Goal: Task Accomplishment & Management: Use online tool/utility

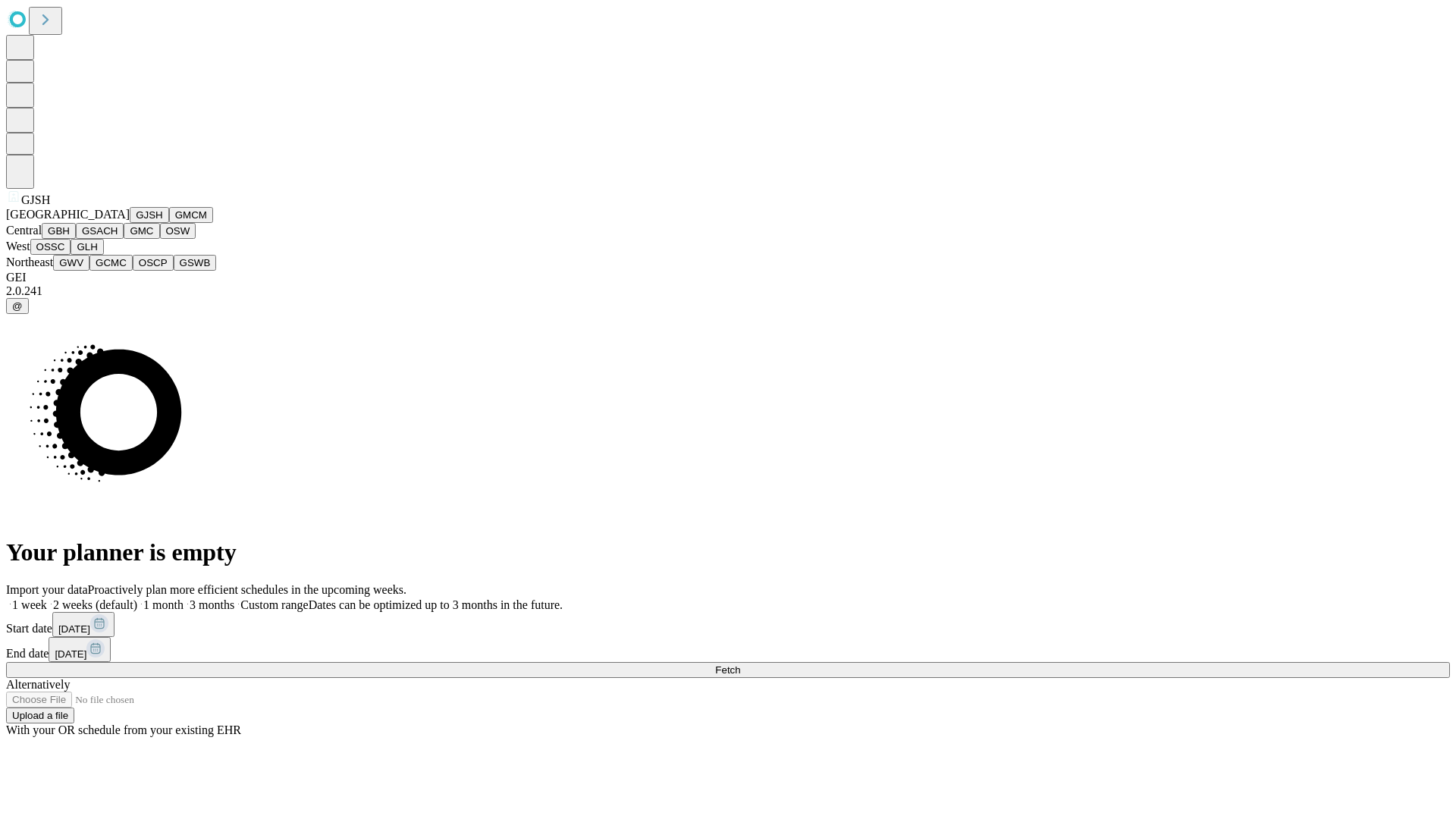
click at [130, 223] on button "GJSH" at bounding box center [149, 215] width 40 height 15
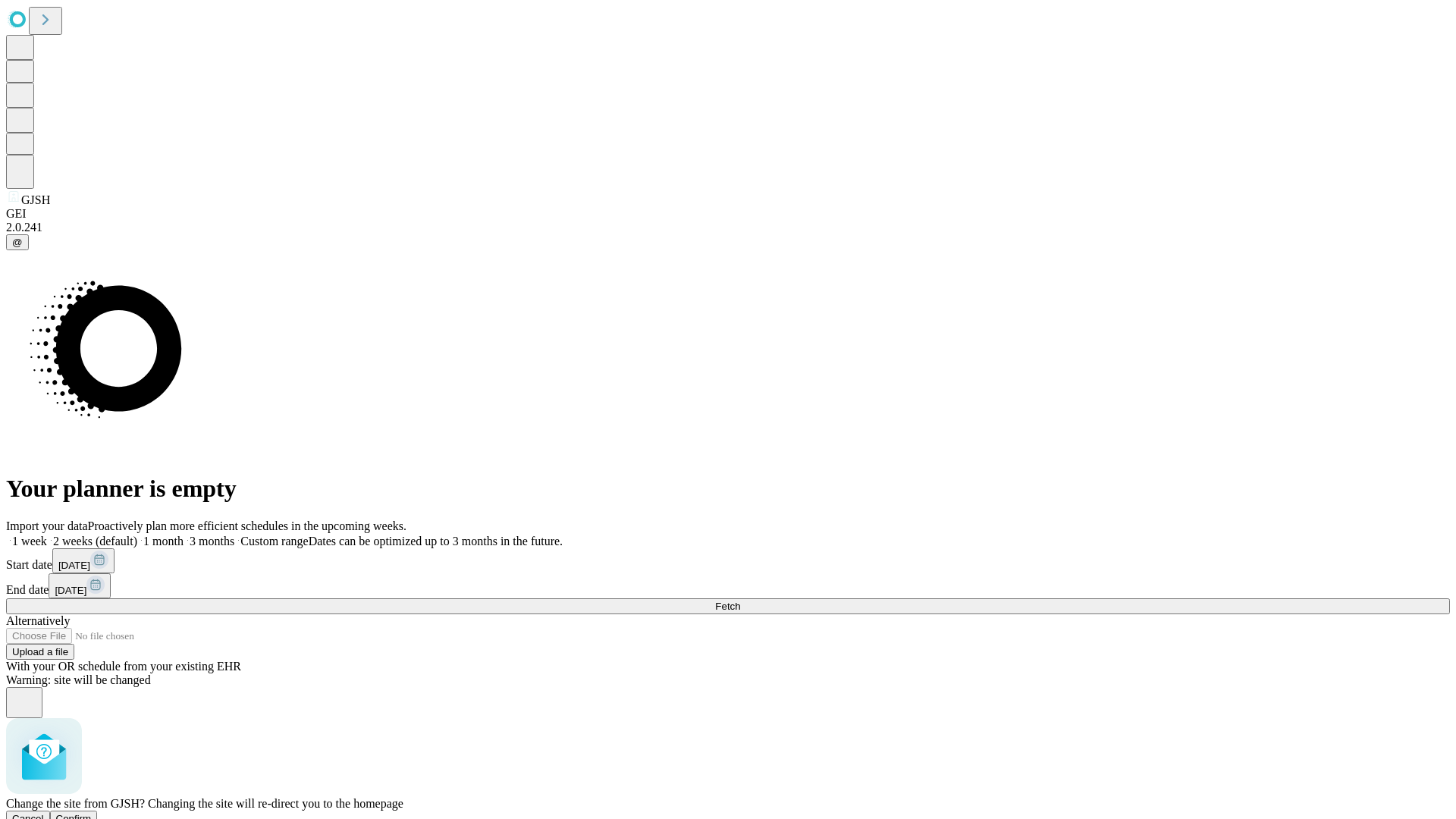
click at [92, 813] on span "Confirm" at bounding box center [74, 819] width 36 height 12
click at [47, 534] on label "1 week" at bounding box center [26, 540] width 41 height 13
click at [740, 600] on span "Fetch" at bounding box center [728, 606] width 25 height 12
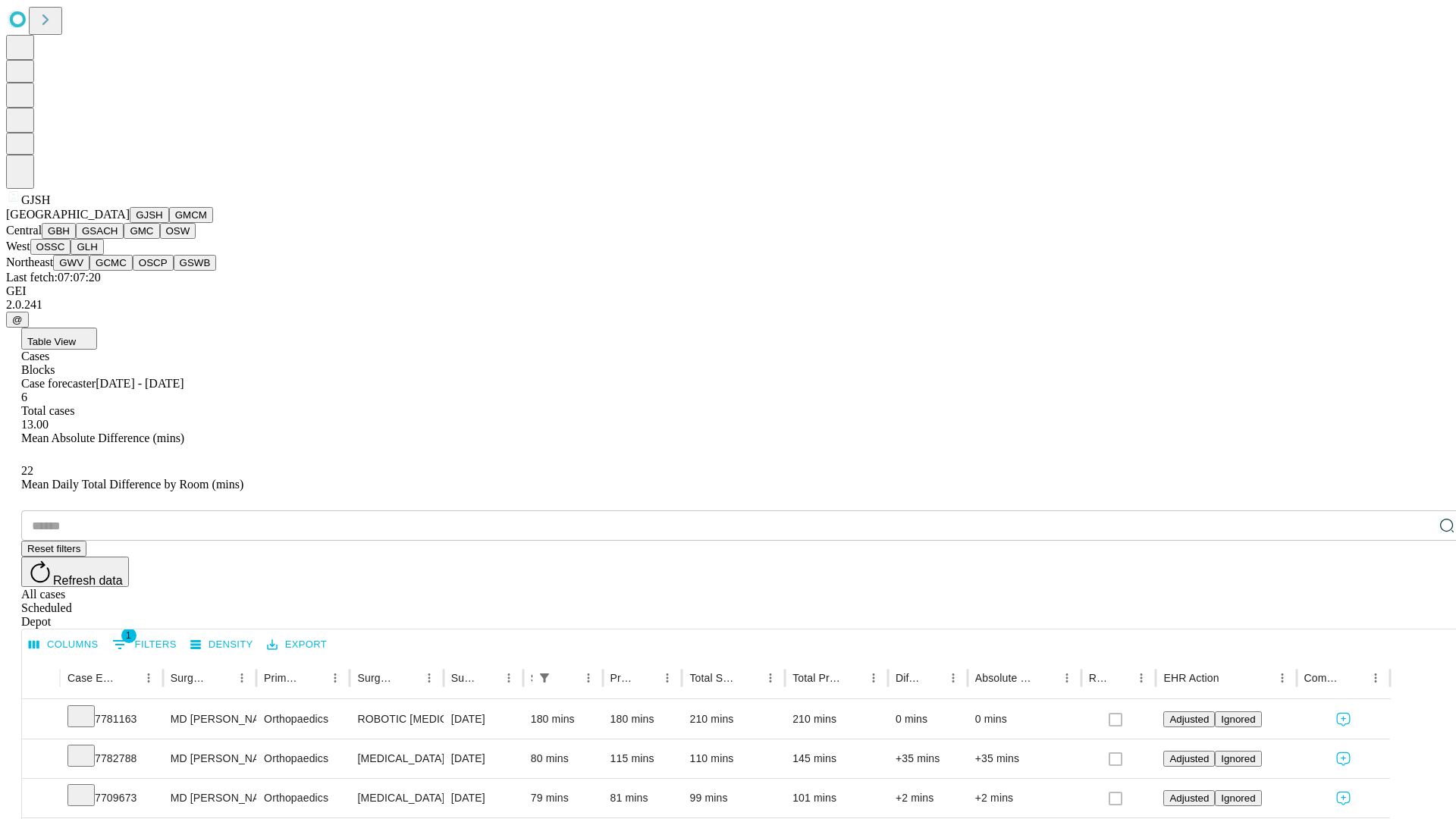
click at [169, 223] on button "GMCM" at bounding box center [191, 215] width 44 height 15
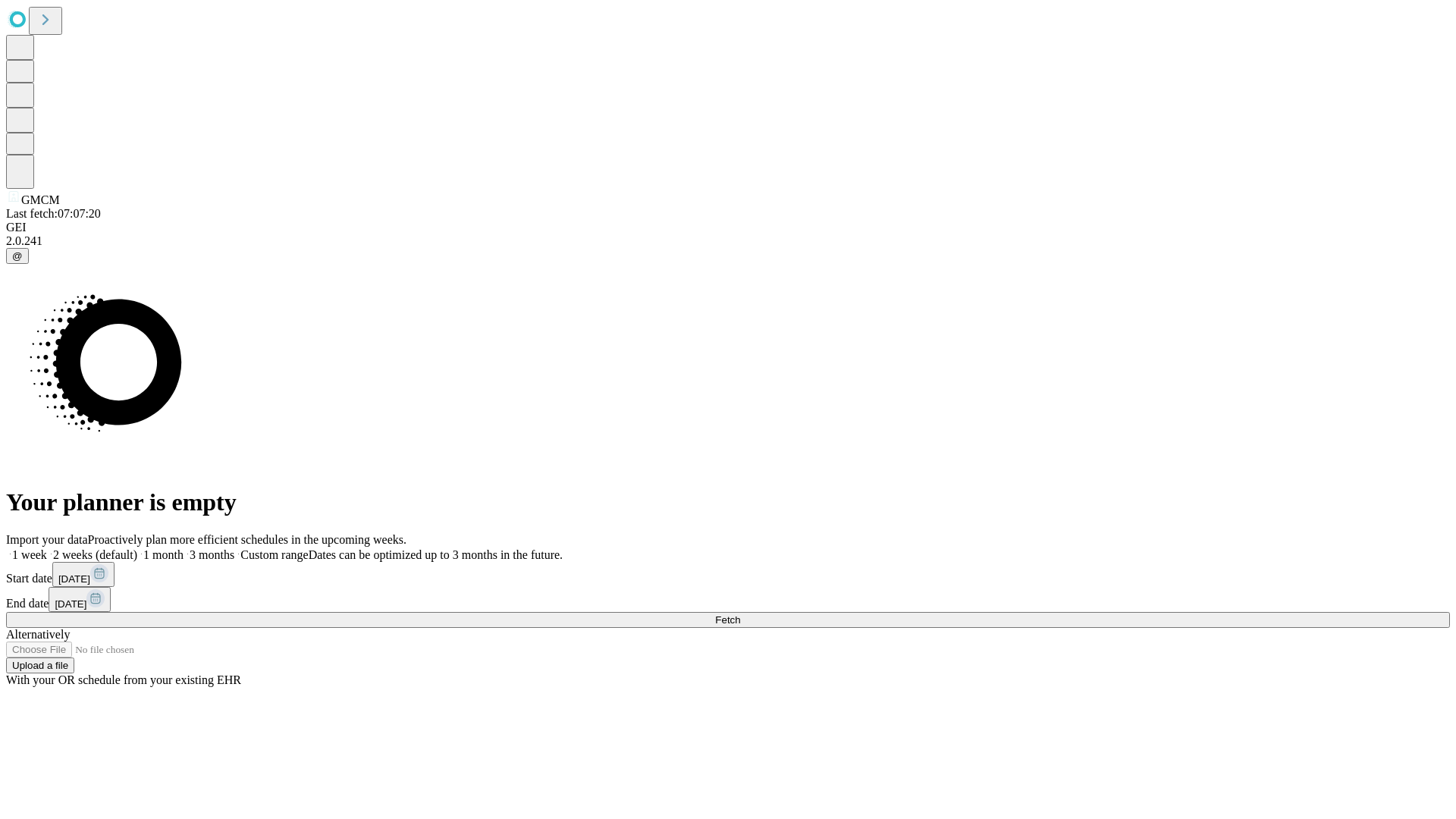
click at [740, 614] on span "Fetch" at bounding box center [728, 620] width 25 height 12
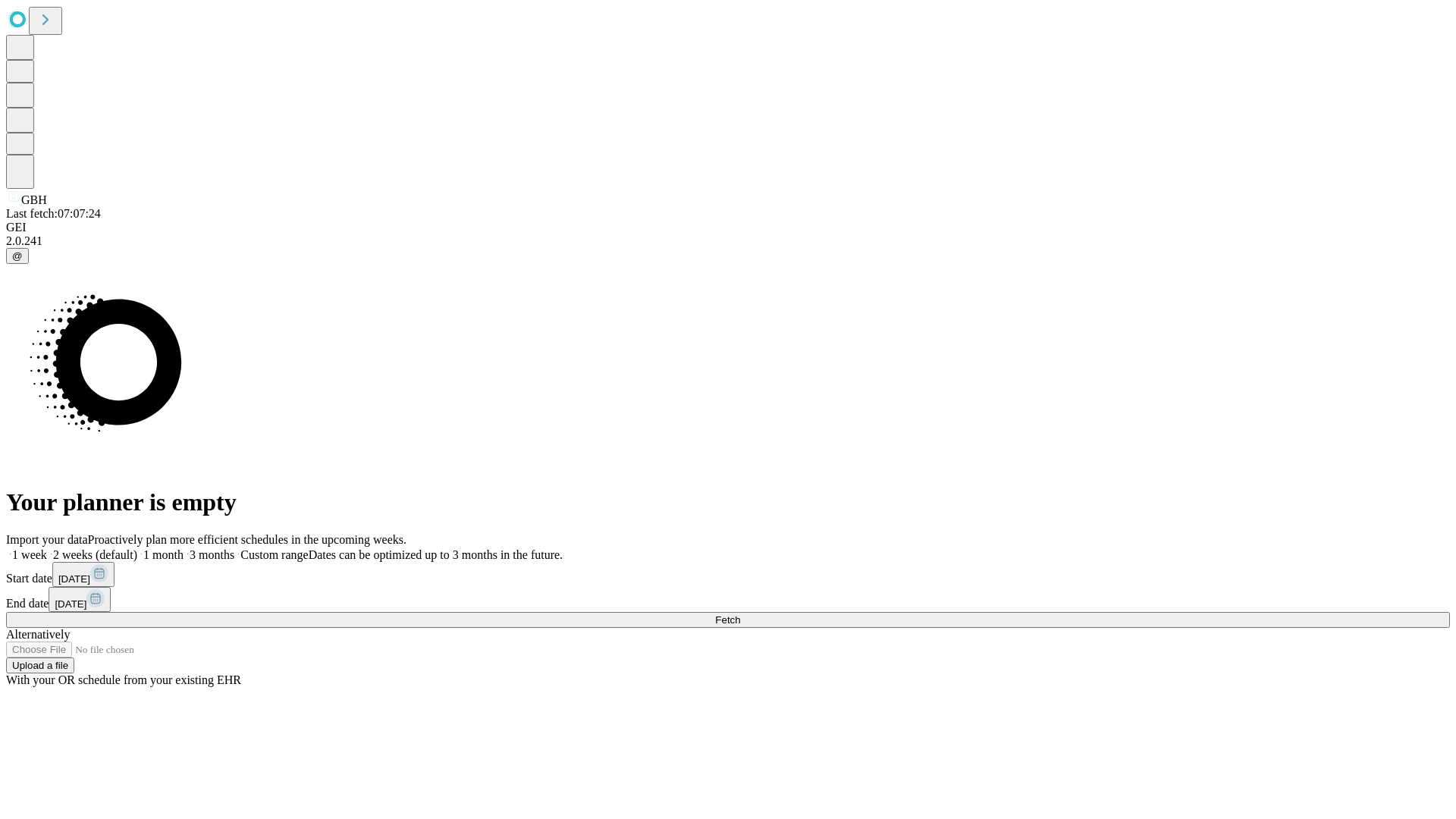
click at [47, 548] on label "1 week" at bounding box center [26, 554] width 41 height 13
click at [740, 614] on span "Fetch" at bounding box center [728, 620] width 25 height 12
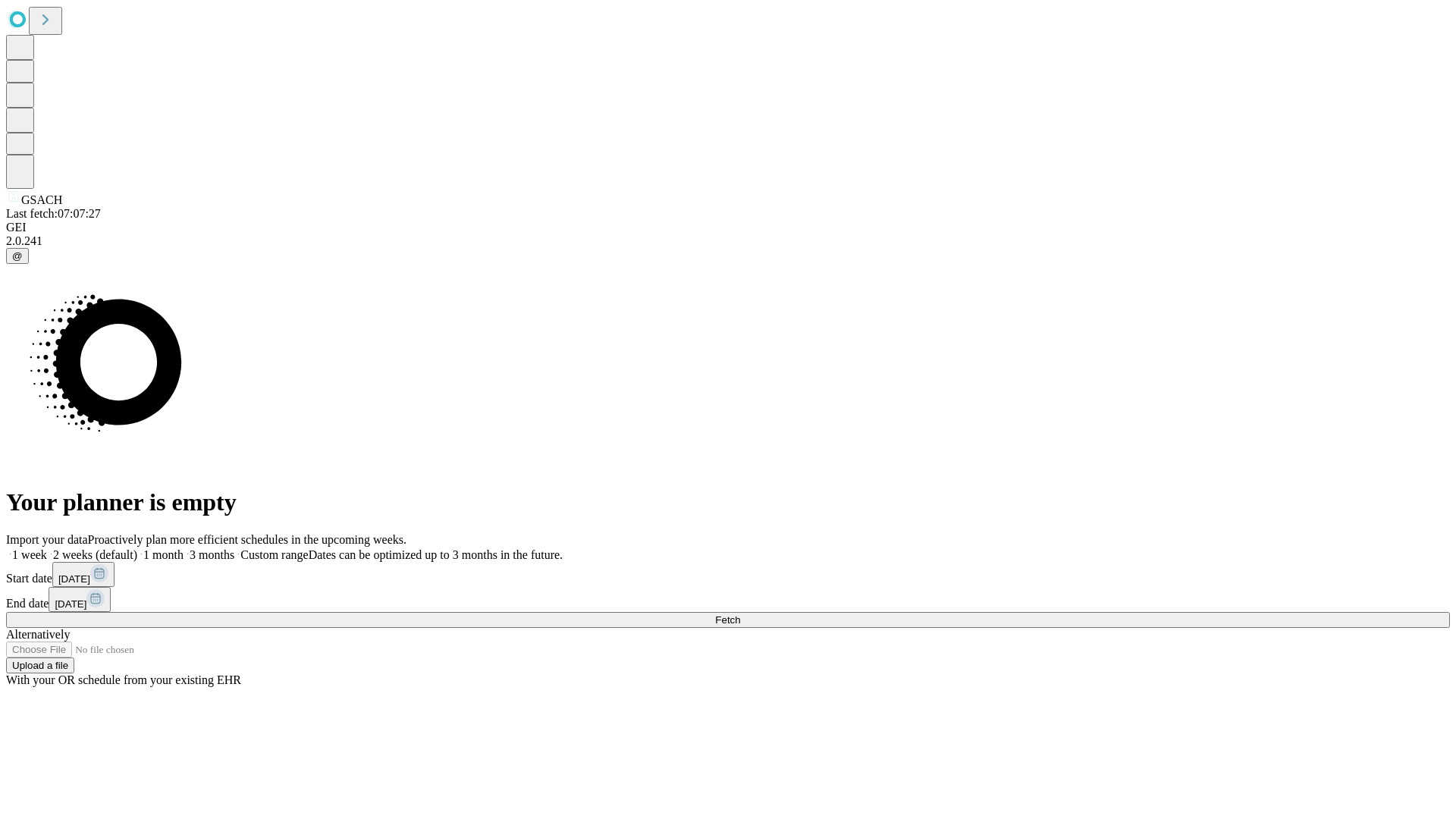
click at [47, 548] on label "1 week" at bounding box center [26, 554] width 41 height 13
click at [740, 614] on span "Fetch" at bounding box center [728, 620] width 25 height 12
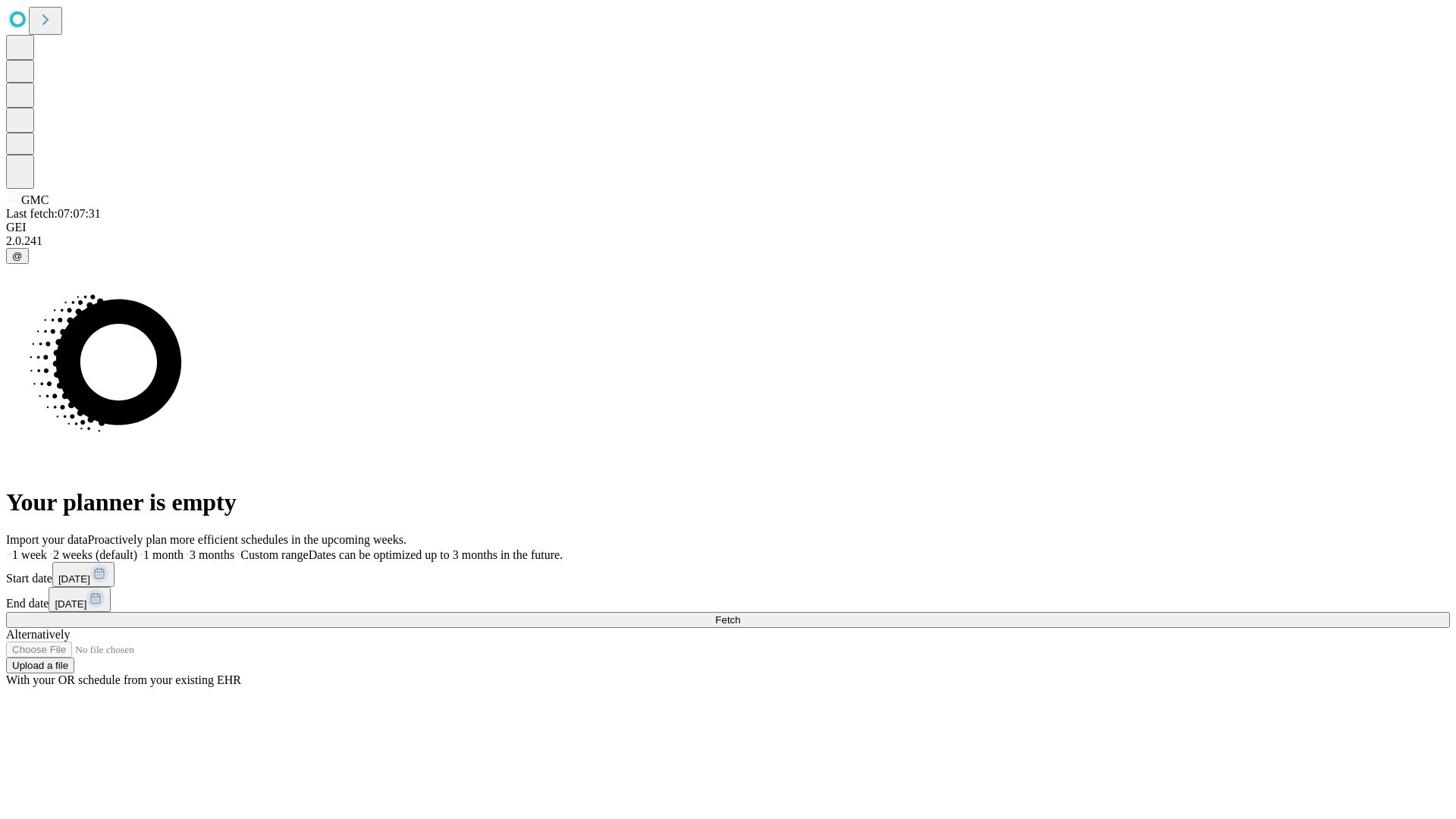
click at [47, 548] on label "1 week" at bounding box center [26, 554] width 41 height 13
click at [740, 614] on span "Fetch" at bounding box center [728, 620] width 25 height 12
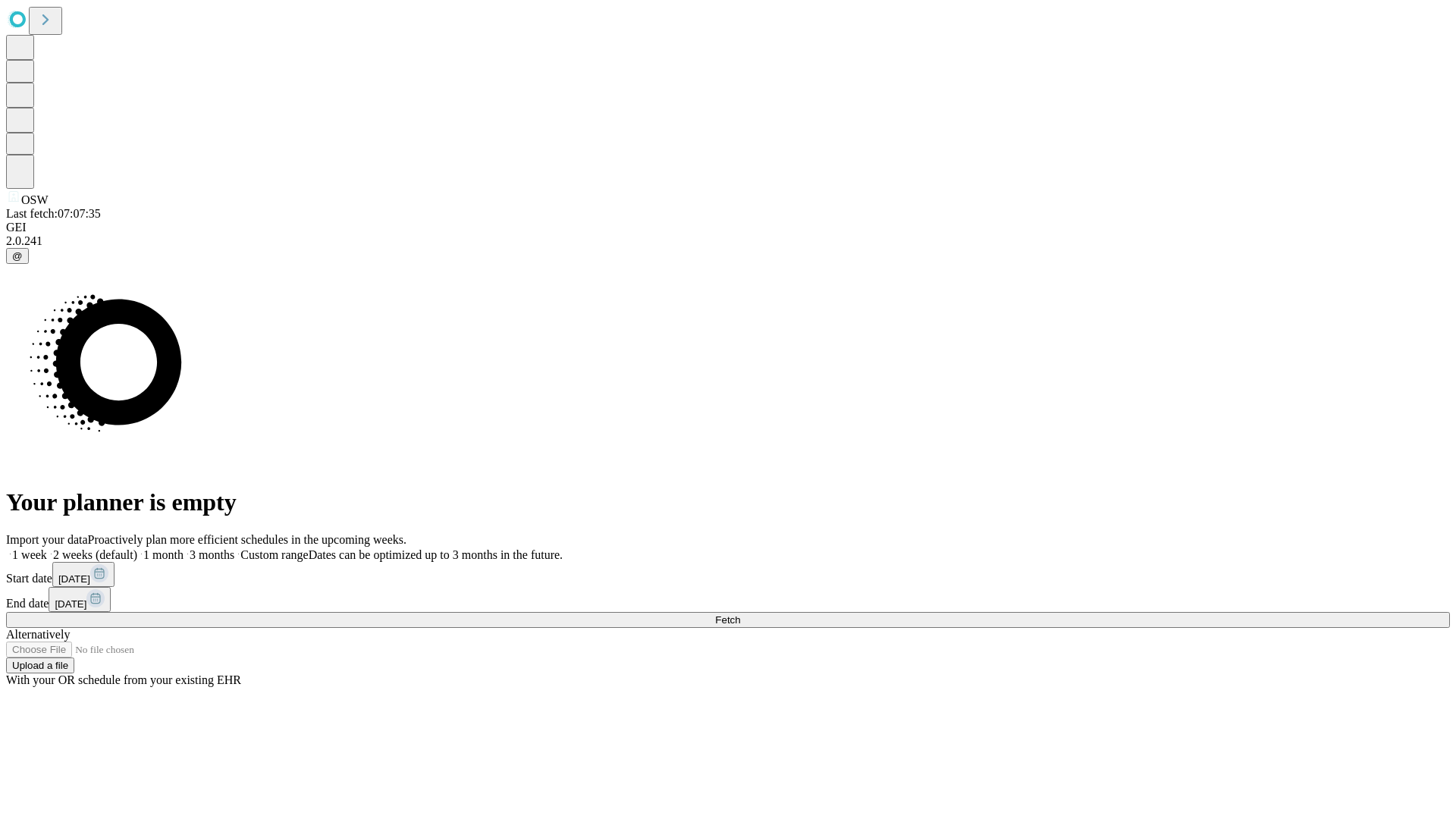
click at [47, 548] on label "1 week" at bounding box center [26, 554] width 41 height 13
click at [740, 614] on span "Fetch" at bounding box center [728, 620] width 25 height 12
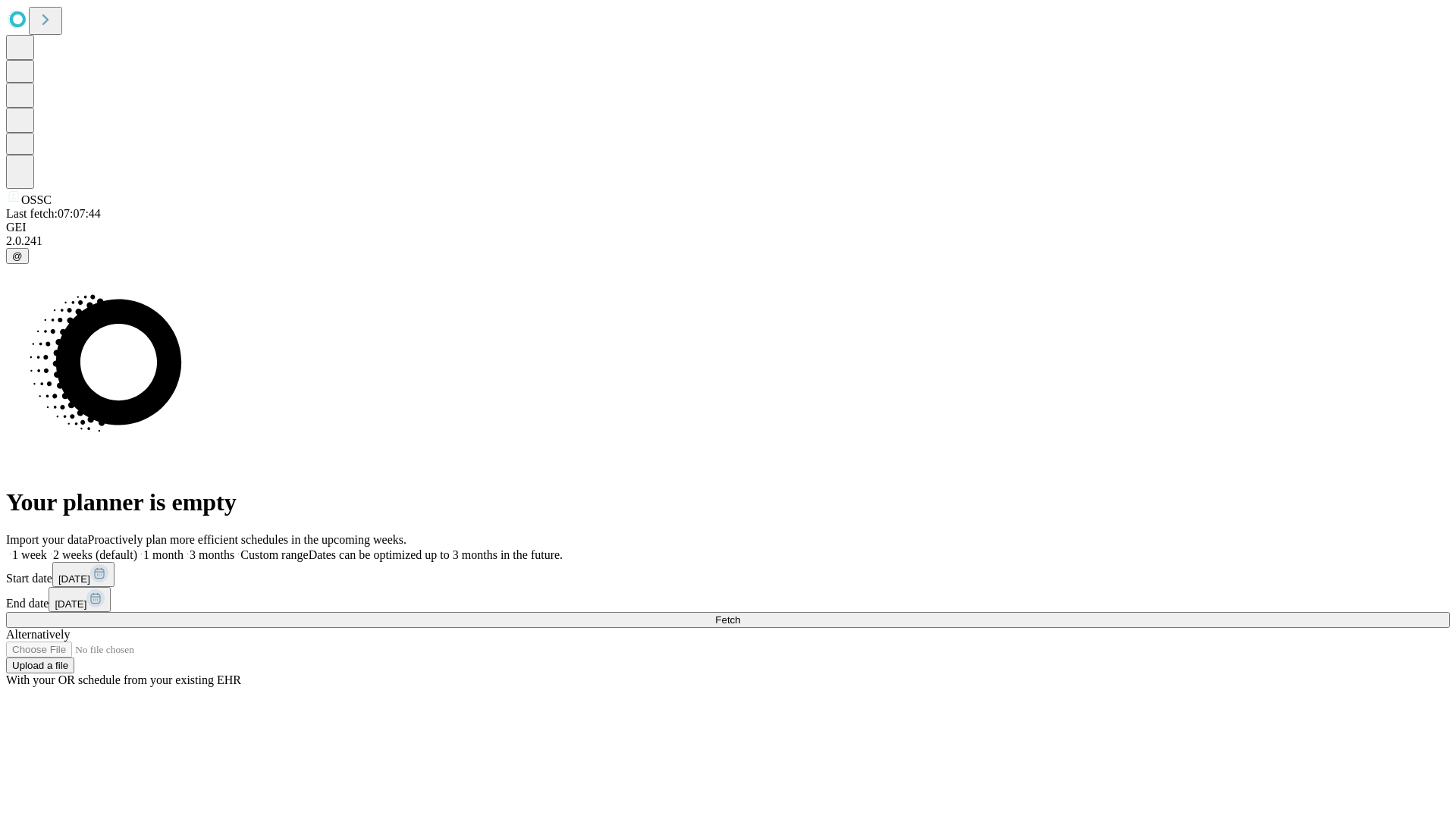
click at [47, 548] on label "1 week" at bounding box center [26, 554] width 41 height 13
click at [740, 614] on span "Fetch" at bounding box center [728, 620] width 25 height 12
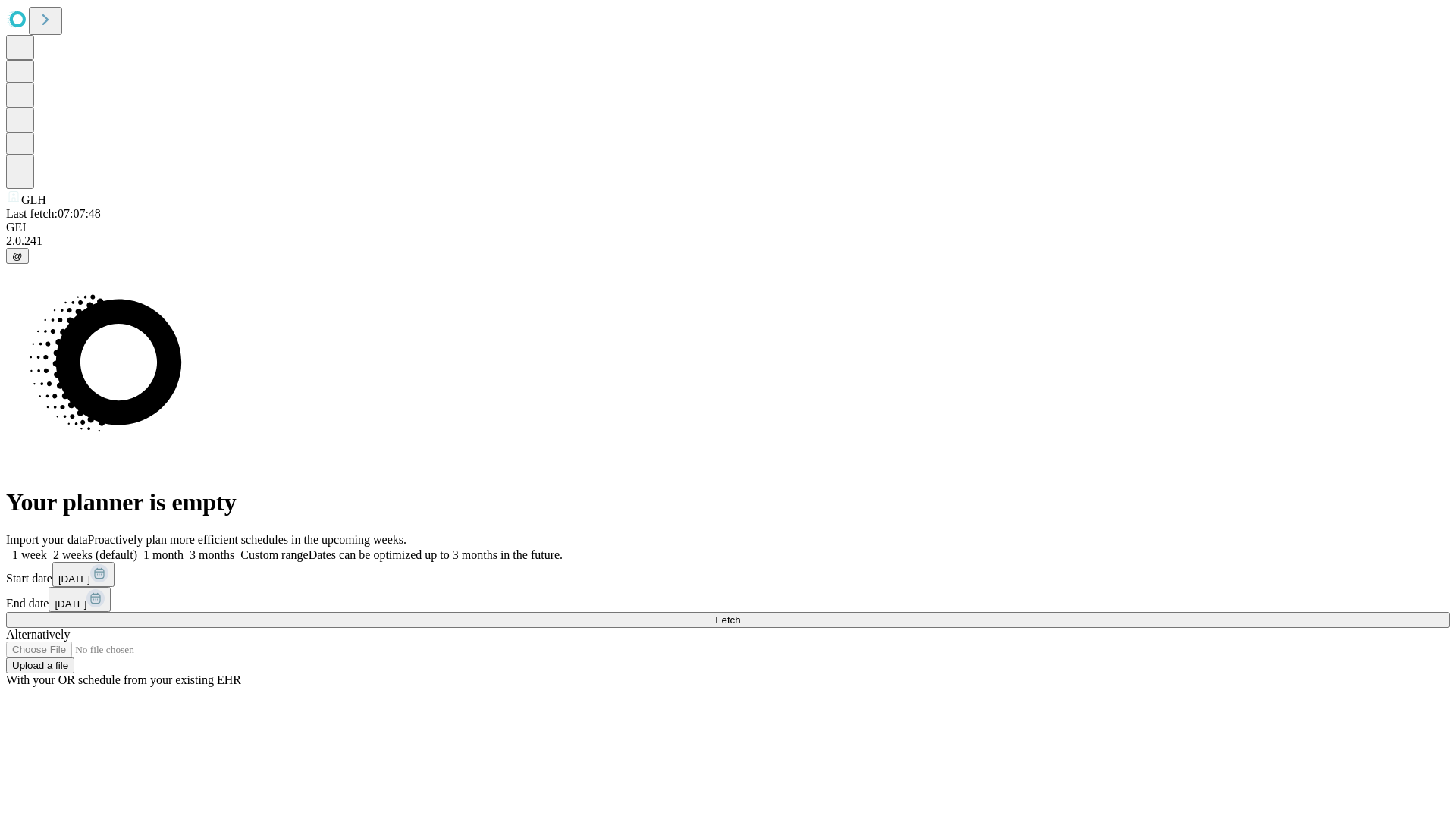
click at [47, 548] on label "1 week" at bounding box center [26, 554] width 41 height 13
click at [740, 614] on span "Fetch" at bounding box center [728, 620] width 25 height 12
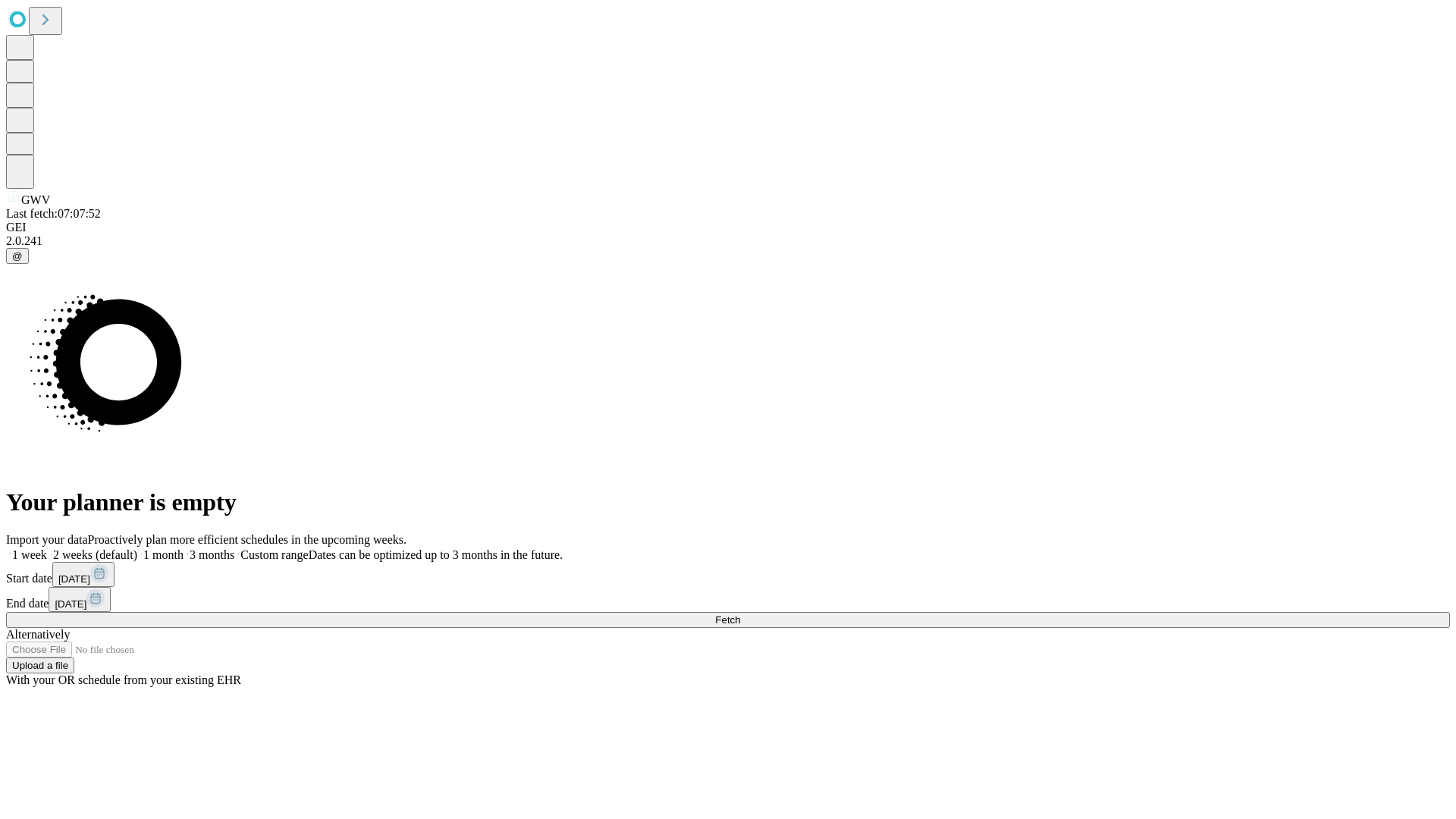
click at [47, 548] on label "1 week" at bounding box center [26, 554] width 41 height 13
click at [740, 614] on span "Fetch" at bounding box center [728, 620] width 25 height 12
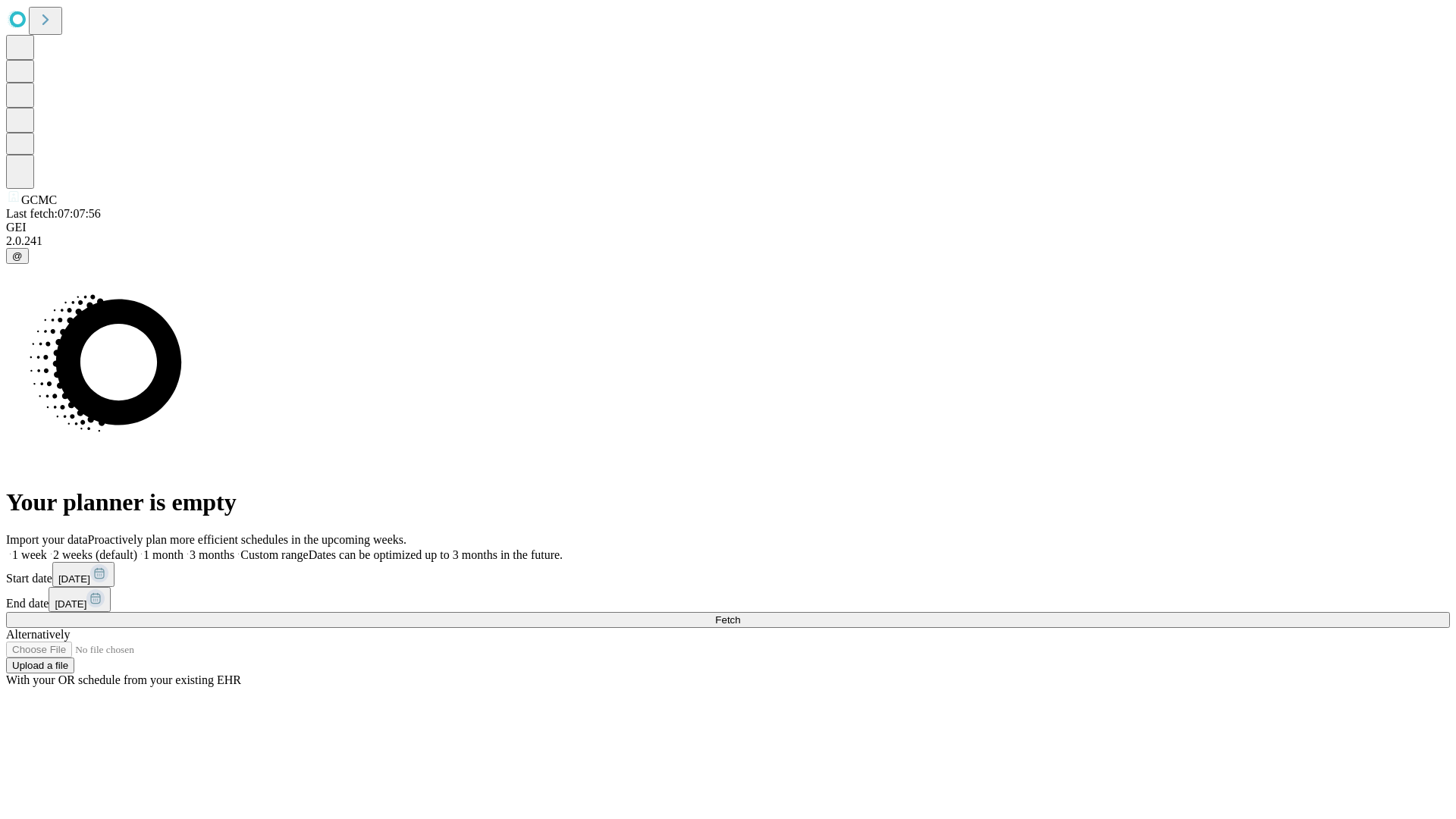
click at [47, 548] on label "1 week" at bounding box center [26, 554] width 41 height 13
click at [740, 614] on span "Fetch" at bounding box center [728, 620] width 25 height 12
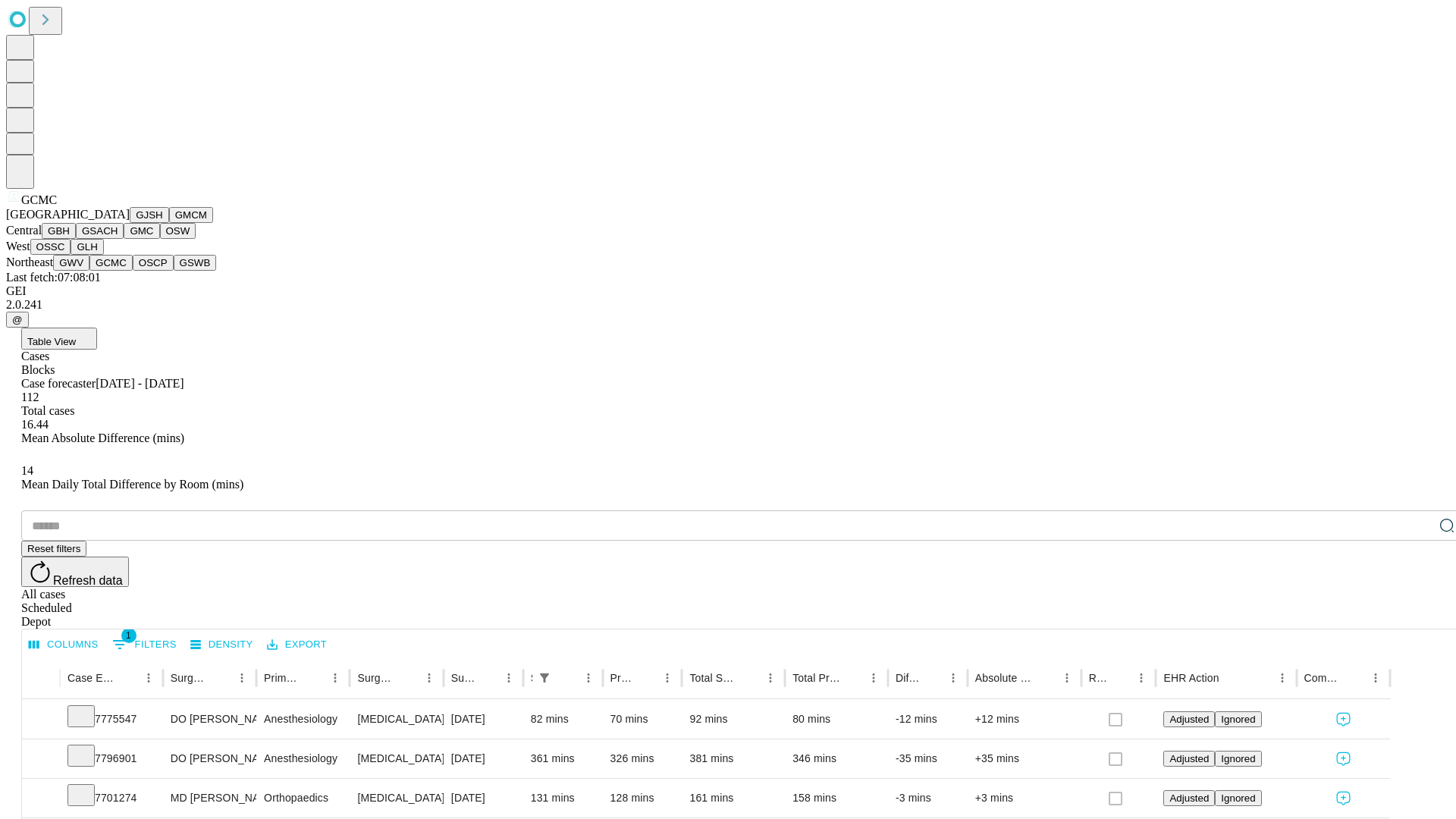
click at [133, 271] on button "OSCP" at bounding box center [153, 262] width 41 height 15
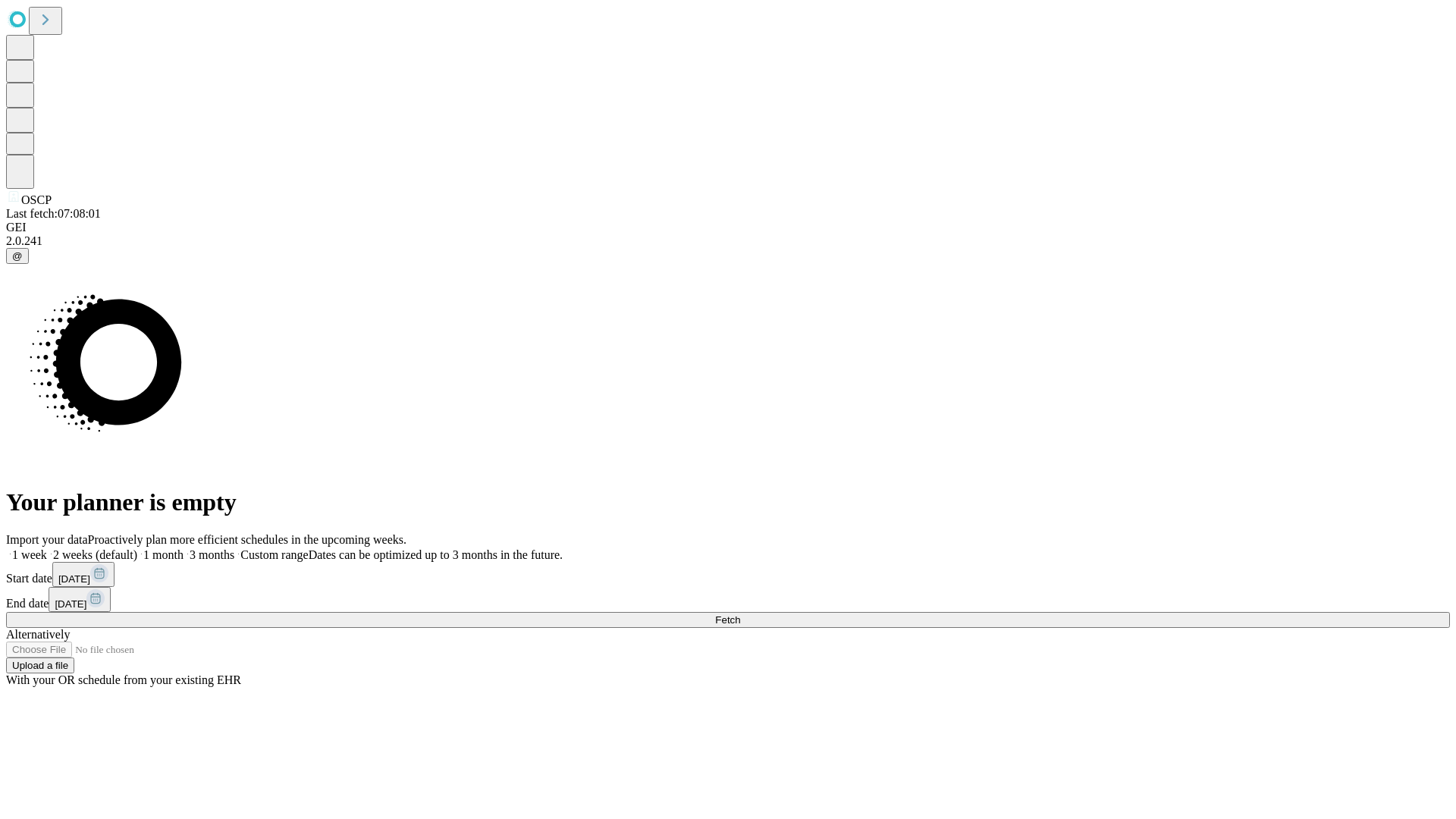
click at [47, 548] on label "1 week" at bounding box center [26, 554] width 41 height 13
click at [740, 614] on span "Fetch" at bounding box center [728, 620] width 25 height 12
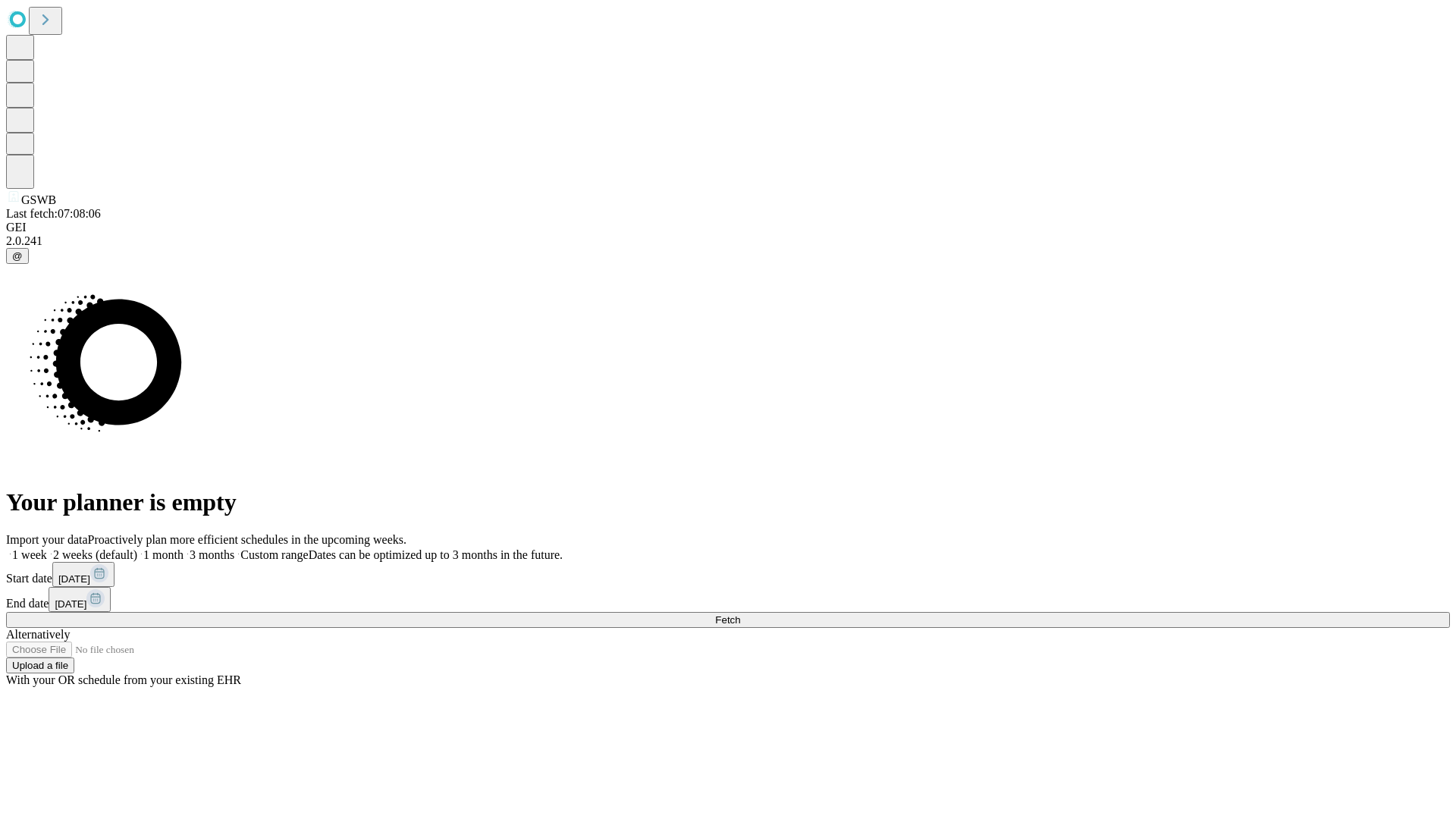
click at [47, 548] on label "1 week" at bounding box center [26, 554] width 41 height 13
click at [740, 614] on span "Fetch" at bounding box center [728, 620] width 25 height 12
